Goal: Task Accomplishment & Management: Complete application form

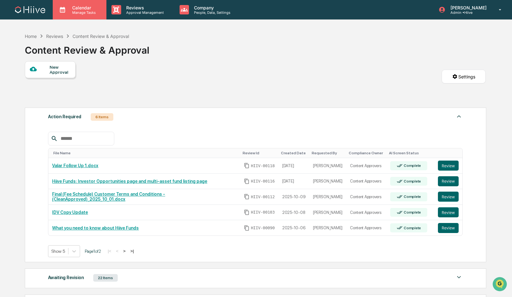
click at [67, 13] on icon at bounding box center [62, 9] width 9 height 9
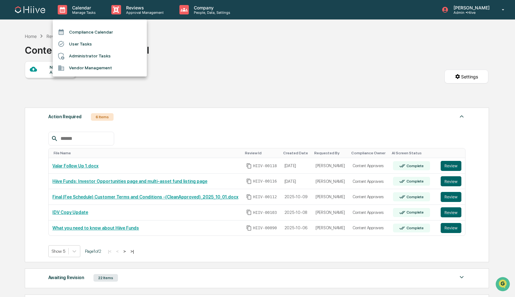
click at [79, 35] on li "Compliance Calendar" at bounding box center [100, 32] width 94 height 12
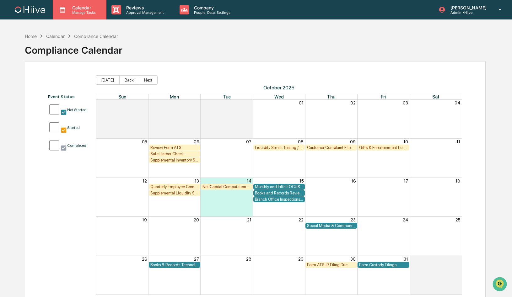
click at [75, 10] on p "Manage Tasks" at bounding box center [83, 12] width 32 height 4
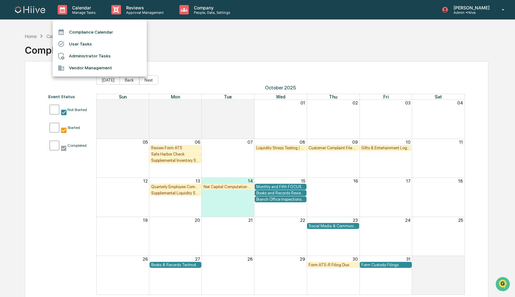
click at [77, 56] on li "Administrator Tasks" at bounding box center [100, 56] width 94 height 12
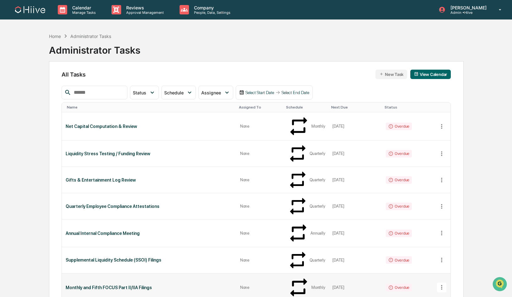
scroll to position [201, 0]
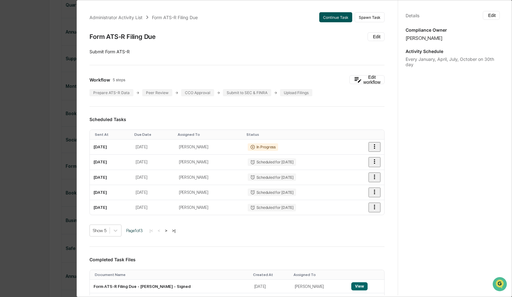
click at [319, 16] on button "Continue Task" at bounding box center [335, 17] width 33 height 10
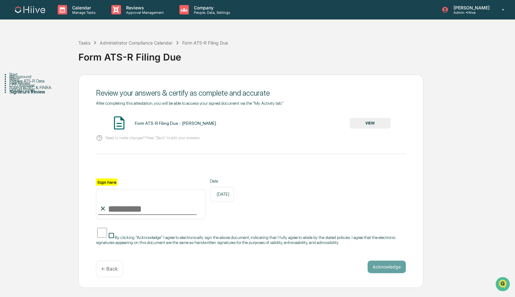
click at [29, 79] on div "Background" at bounding box center [43, 76] width 69 height 5
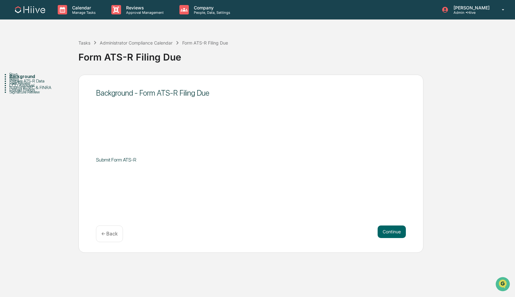
click at [27, 81] on div "Steps" at bounding box center [43, 78] width 69 height 5
click at [22, 81] on div "Steps" at bounding box center [43, 78] width 69 height 5
click at [391, 231] on button "Continue" at bounding box center [392, 232] width 28 height 13
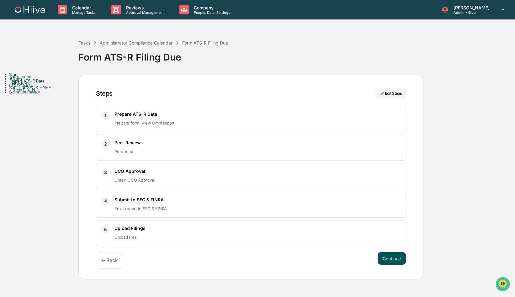
click at [387, 259] on button "Continue" at bounding box center [392, 258] width 28 height 13
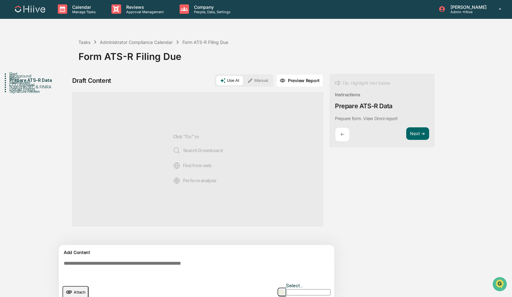
scroll to position [5, 0]
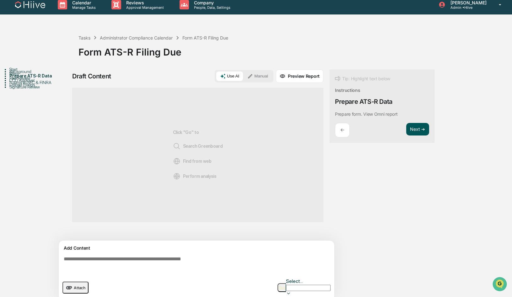
click at [416, 129] on button "Next ➔" at bounding box center [417, 129] width 23 height 13
click at [343, 128] on p "←" at bounding box center [342, 130] width 4 height 6
click at [69, 286] on icon "upload document" at bounding box center [69, 287] width 6 height 3
click at [419, 127] on button "Next ➔" at bounding box center [417, 129] width 23 height 13
click at [177, 263] on textarea at bounding box center [197, 265] width 273 height 23
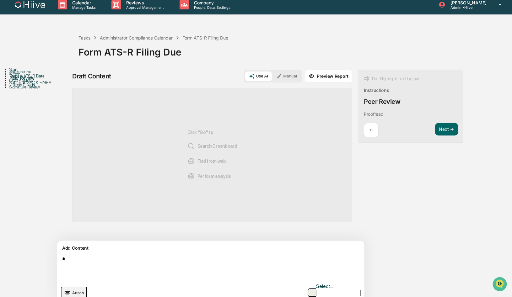
type textarea "*"
click at [321, 296] on icon at bounding box center [318, 298] width 5 height 5
click at [349, 268] on div "Draft Content Use AI Manual Preview Report Sources Click "Go" to Search Greenbo…" at bounding box center [247, 200] width 351 height 260
click at [103, 260] on textarea "*" at bounding box center [196, 268] width 273 height 28
click at [206, 152] on div "Click "Go" to Search Greenboard Find from web Perform analysis" at bounding box center [212, 155] width 50 height 114
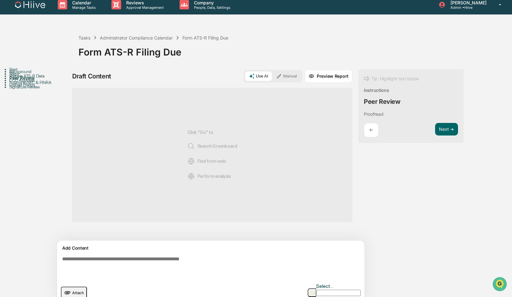
click at [272, 76] on button "Manual" at bounding box center [286, 76] width 28 height 9
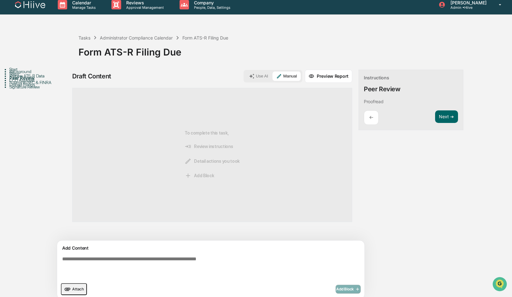
click at [157, 263] on textarea at bounding box center [196, 268] width 273 height 28
click at [166, 259] on textarea at bounding box center [196, 268] width 273 height 28
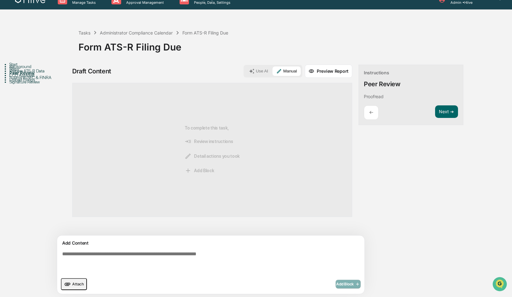
click at [270, 260] on textarea at bounding box center [196, 263] width 273 height 28
click at [159, 258] on textarea at bounding box center [196, 263] width 273 height 28
type textarea "**********"
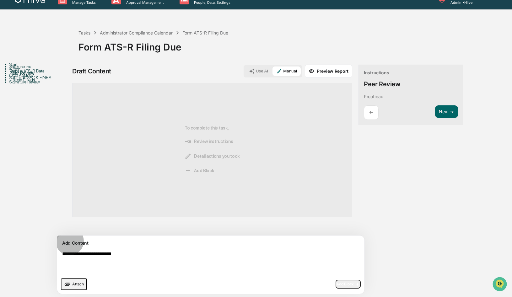
click at [75, 284] on span "Attach" at bounding box center [78, 284] width 12 height 5
click at [147, 251] on textarea "**********" at bounding box center [196, 263] width 273 height 28
click at [147, 255] on textarea "**********" at bounding box center [196, 263] width 273 height 28
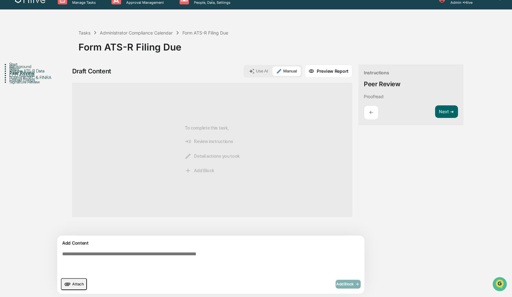
click at [89, 257] on textarea at bounding box center [196, 263] width 273 height 28
click at [435, 111] on button "Next ➔" at bounding box center [446, 111] width 23 height 13
click at [216, 254] on textarea at bounding box center [196, 263] width 273 height 28
click at [272, 72] on button "Manual" at bounding box center [286, 70] width 28 height 9
click at [170, 265] on textarea at bounding box center [196, 263] width 273 height 28
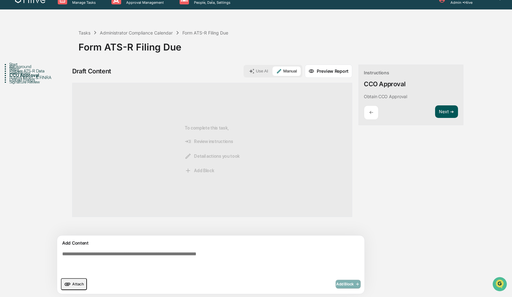
click at [435, 110] on button "Next ➔" at bounding box center [446, 111] width 23 height 13
